Goal: Information Seeking & Learning: Learn about a topic

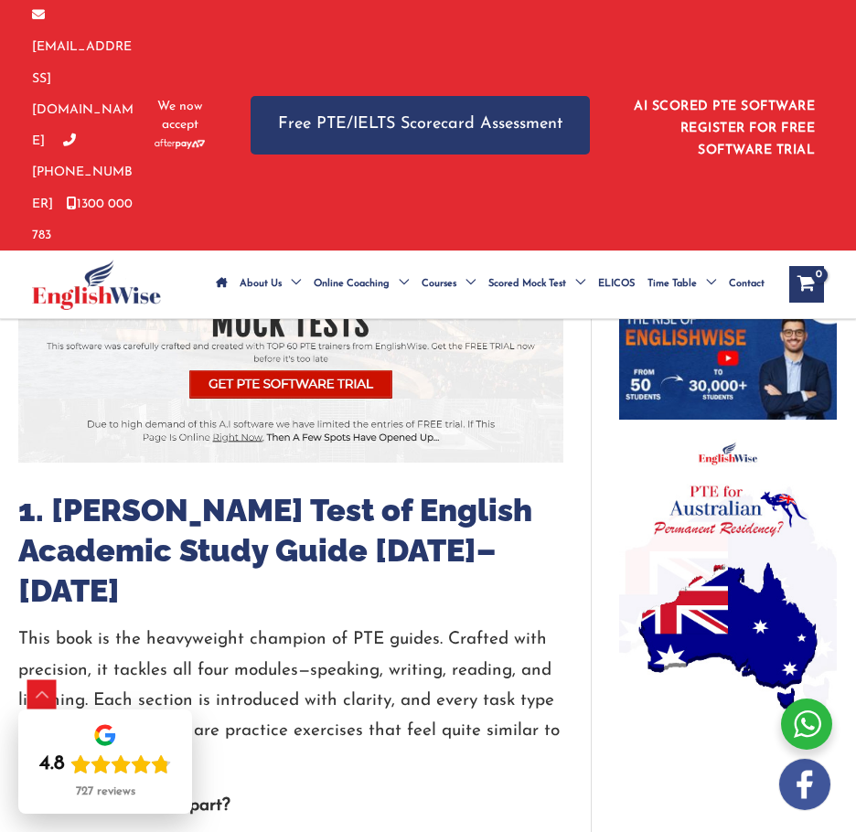
scroll to position [1443, 0]
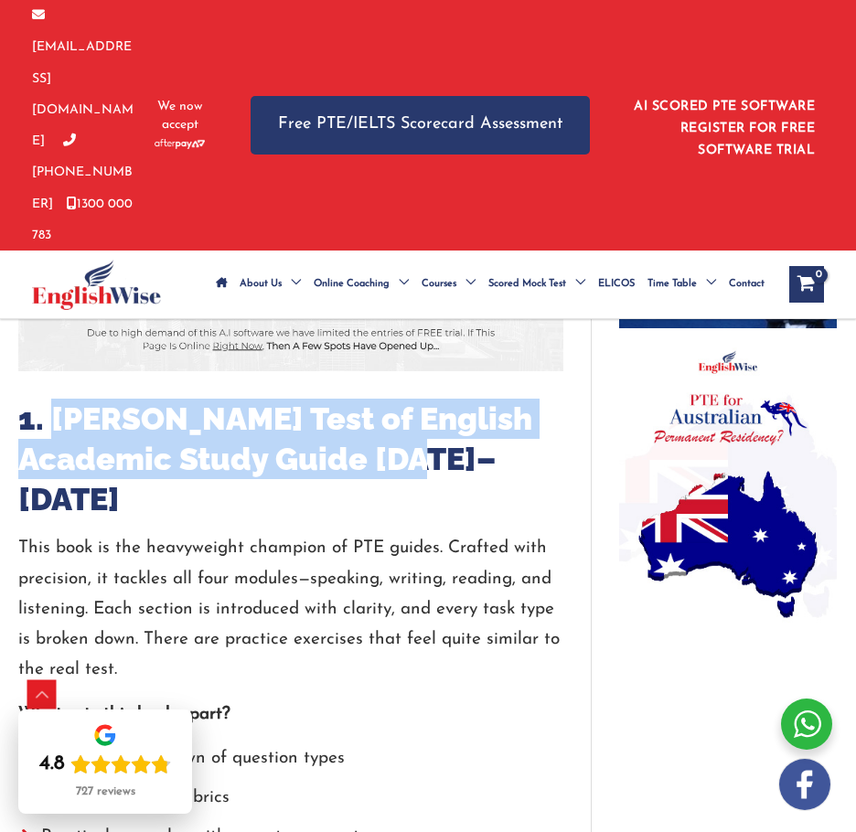
drag, startPoint x: 56, startPoint y: 327, endPoint x: 381, endPoint y: 372, distance: 328.5
click at [381, 399] on h2 "1. [PERSON_NAME] Test of English Academic Study Guide [DATE]–[DATE]" at bounding box center [290, 460] width 545 height 122
copy h2 "[PERSON_NAME] Test of English Academic Study Guide [DATE]–[DATE]"
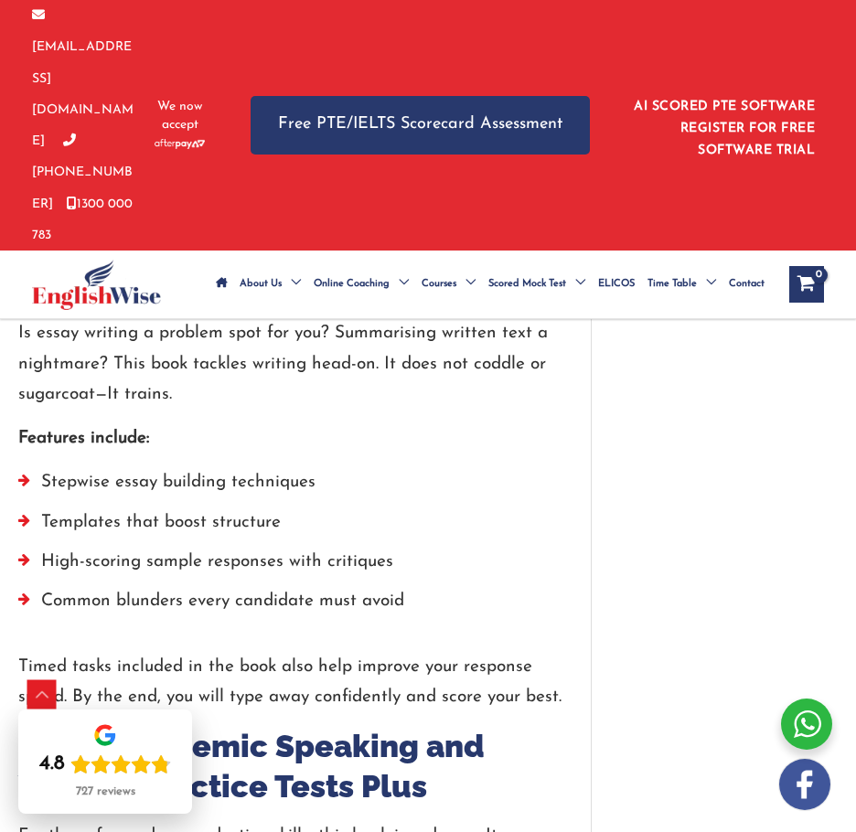
scroll to position [3455, 0]
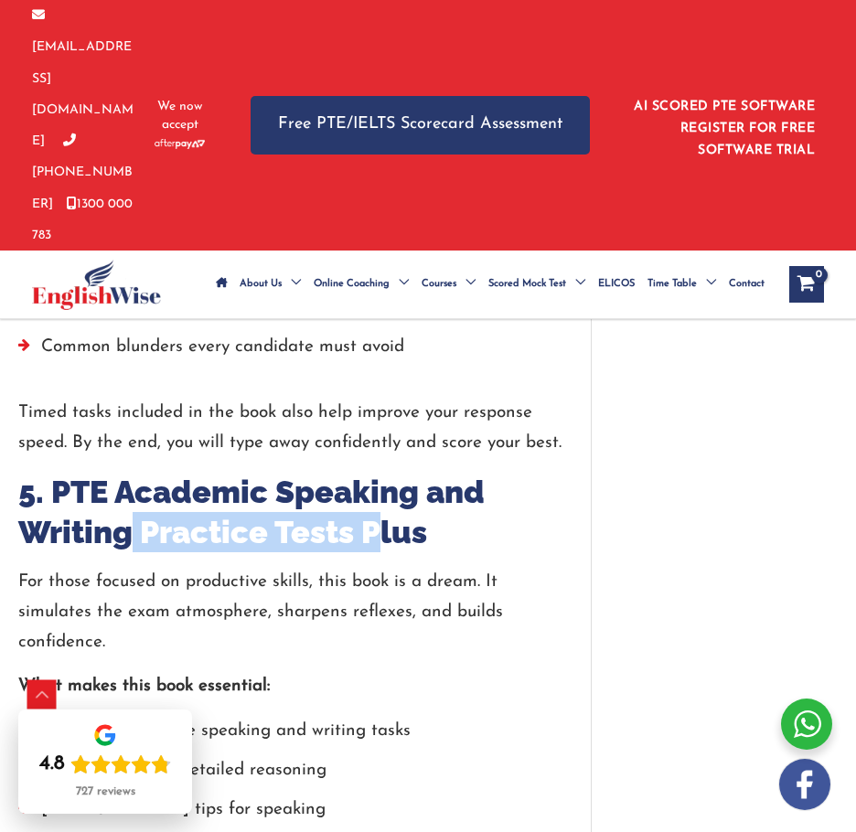
drag, startPoint x: 129, startPoint y: 398, endPoint x: 384, endPoint y: 404, distance: 255.1
click at [384, 472] on h2 "5. PTE Academic Speaking and Writing Practice Tests Plus" at bounding box center [290, 512] width 545 height 80
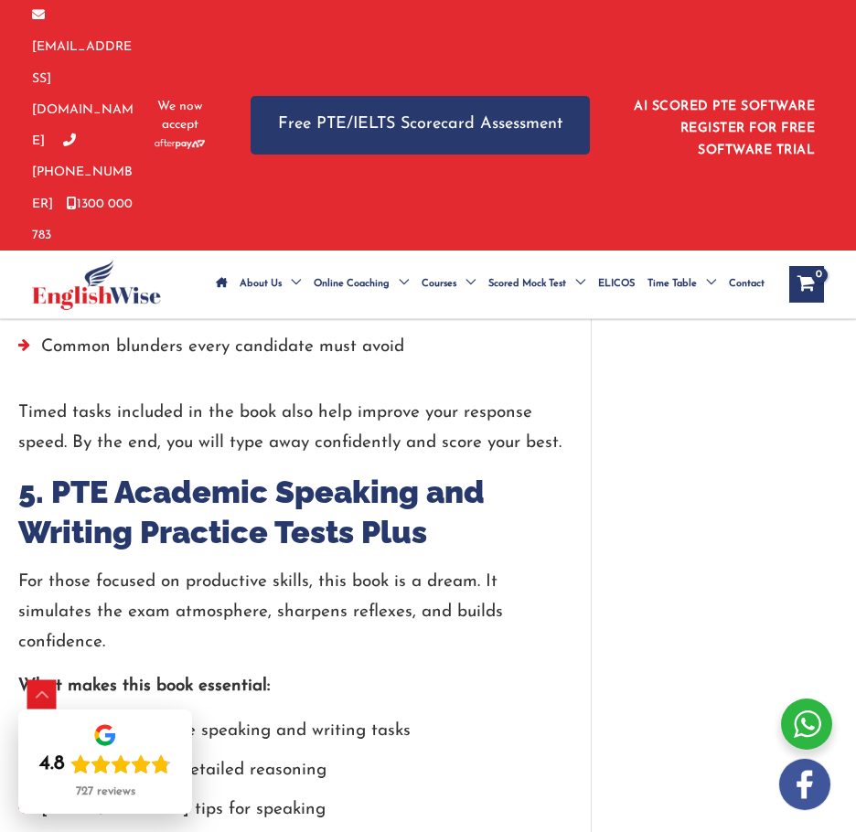
click at [463, 567] on div "For those focused on productive skills, this book is a dream. It simulates the …" at bounding box center [290, 764] width 545 height 394
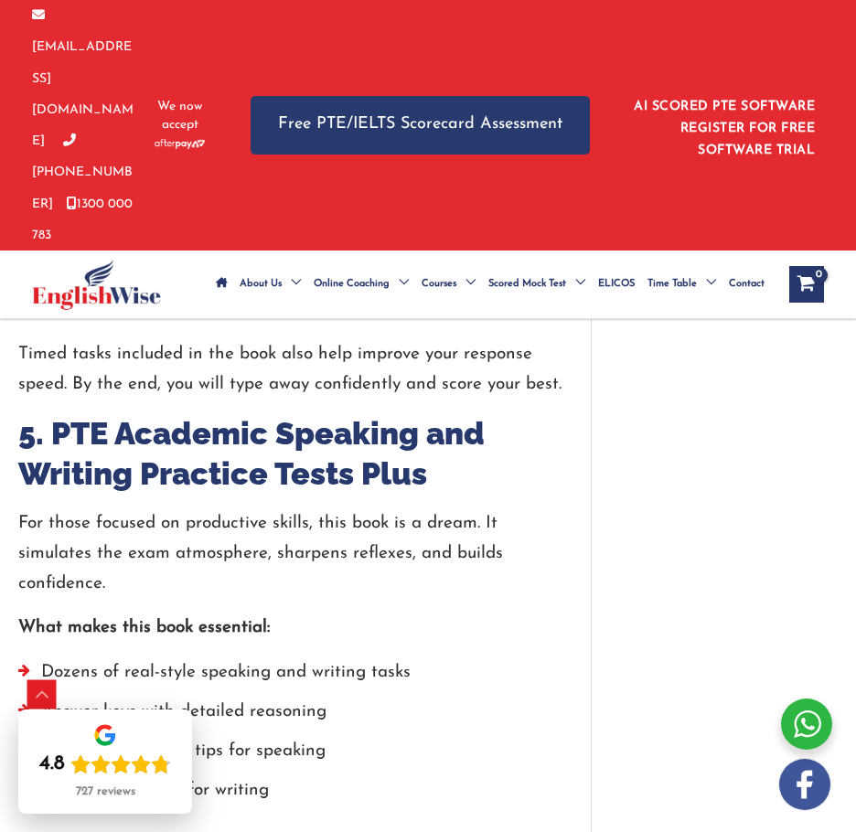
scroll to position [3546, 0]
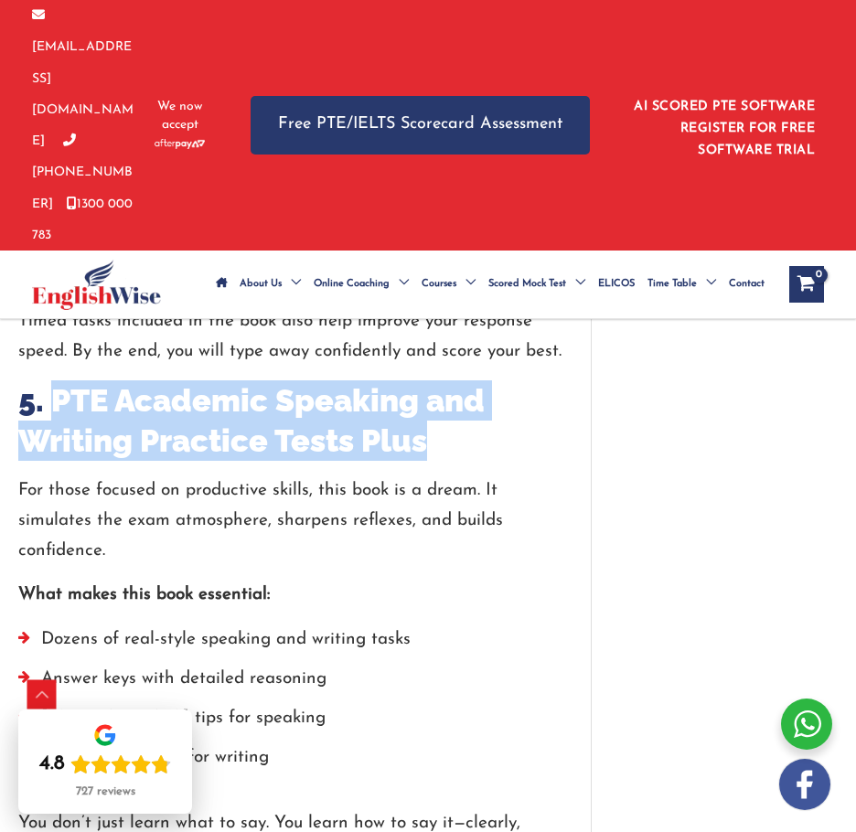
drag, startPoint x: 59, startPoint y: 263, endPoint x: 449, endPoint y: 308, distance: 392.9
click at [449, 380] on h2 "5. PTE Academic Speaking and Writing Practice Tests Plus" at bounding box center [290, 420] width 545 height 80
copy h2 "PTE Academic Speaking and Writing Practice Tests Plus"
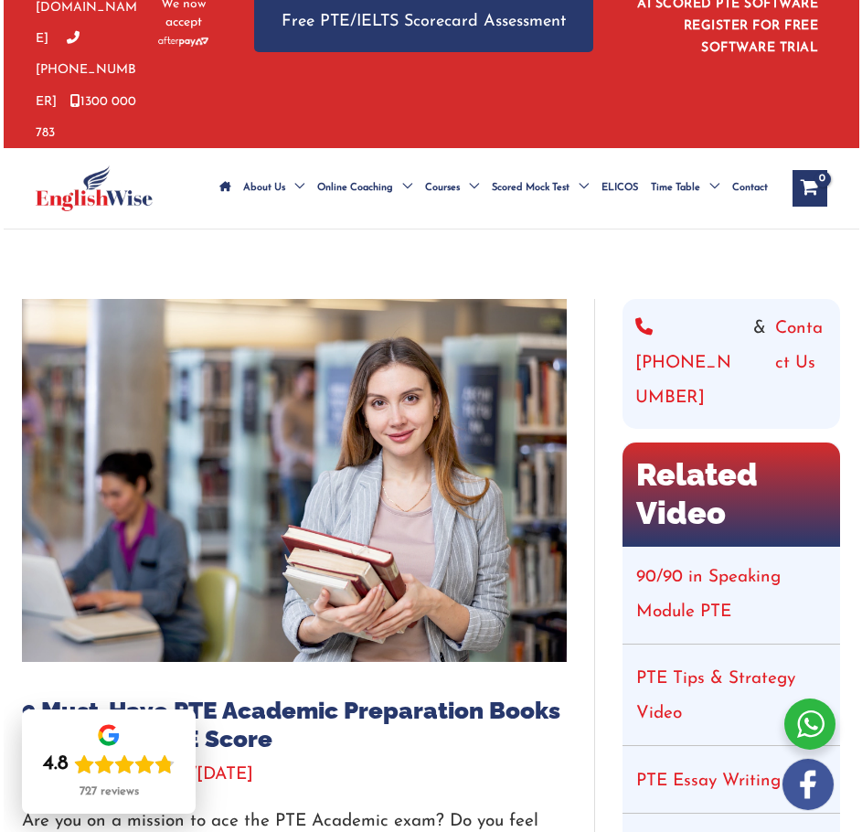
scroll to position [0, 0]
